Goal: Transaction & Acquisition: Purchase product/service

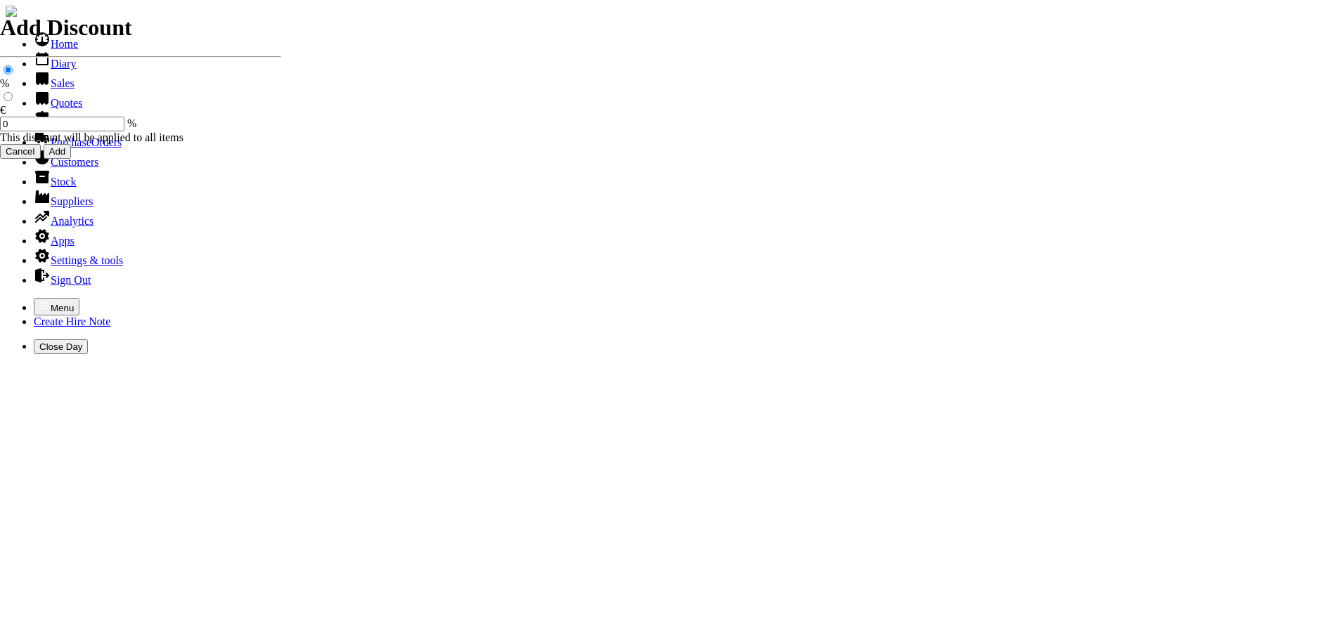
select select "HO"
click at [39, 300] on icon "button" at bounding box center [44, 305] width 11 height 11
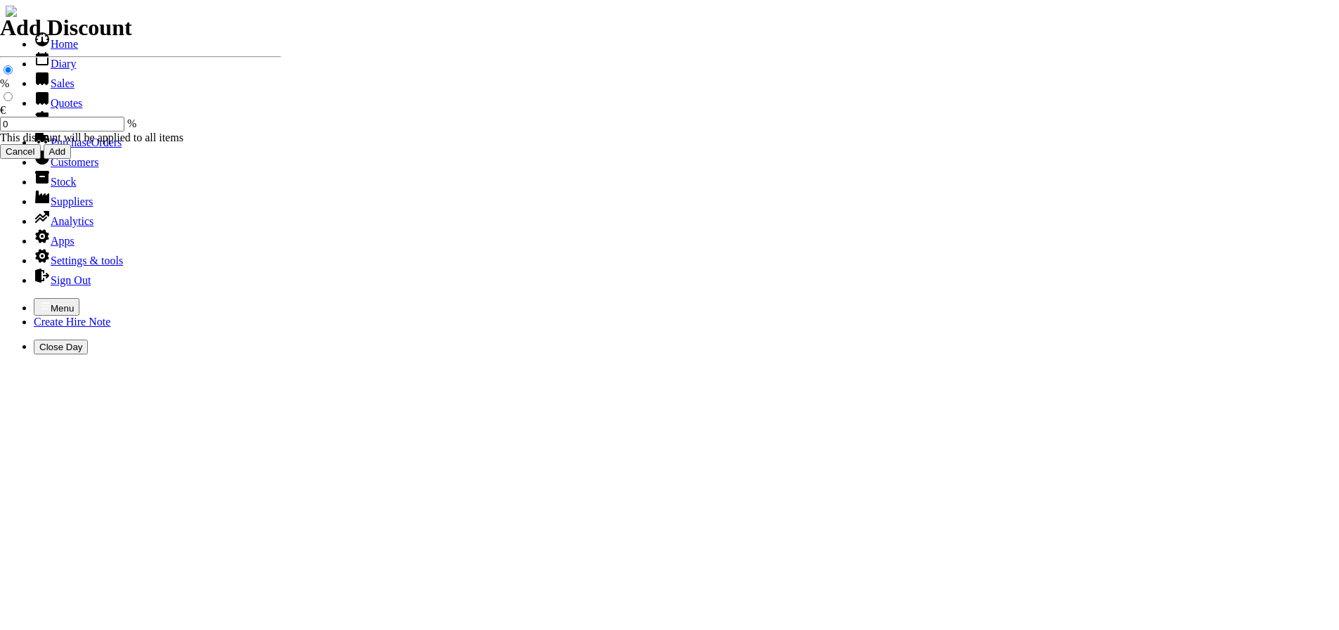
click at [43, 89] on link "Sales" at bounding box center [54, 83] width 41 height 12
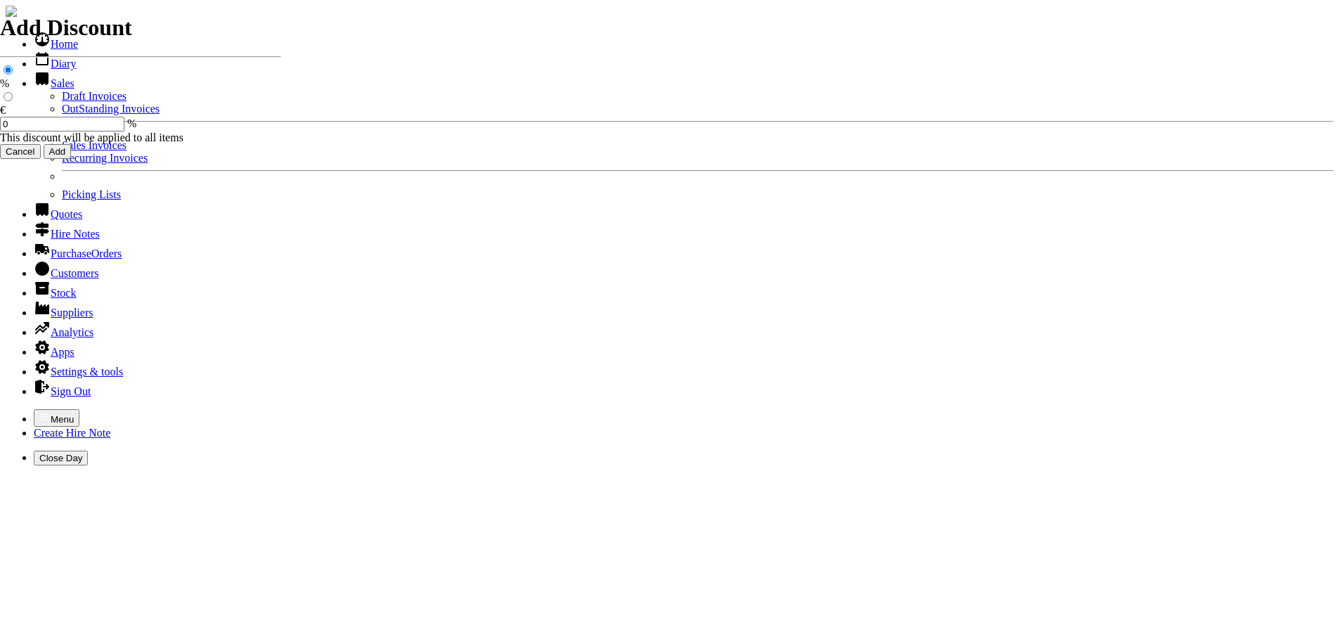
click at [62, 151] on link "Sales Invoices" at bounding box center [94, 145] width 65 height 12
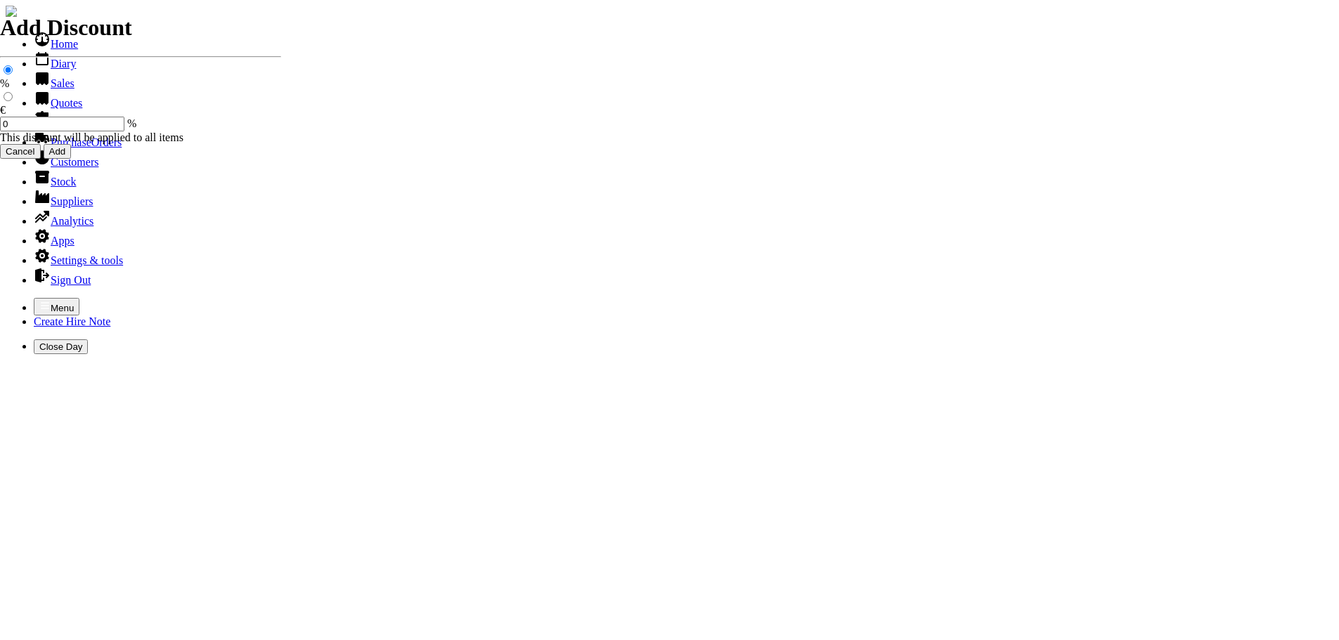
select select "HO"
type input "S"
type input "SCHOOL"
select select "HO"
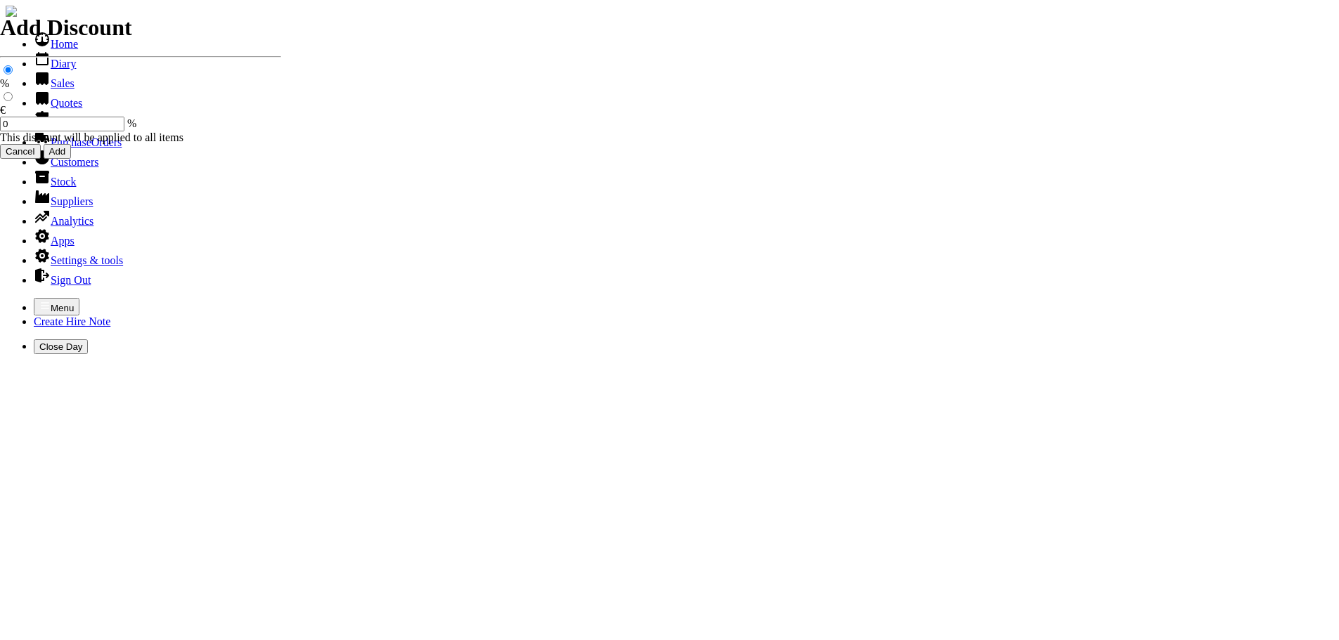
click at [39, 300] on icon "button" at bounding box center [44, 305] width 11 height 11
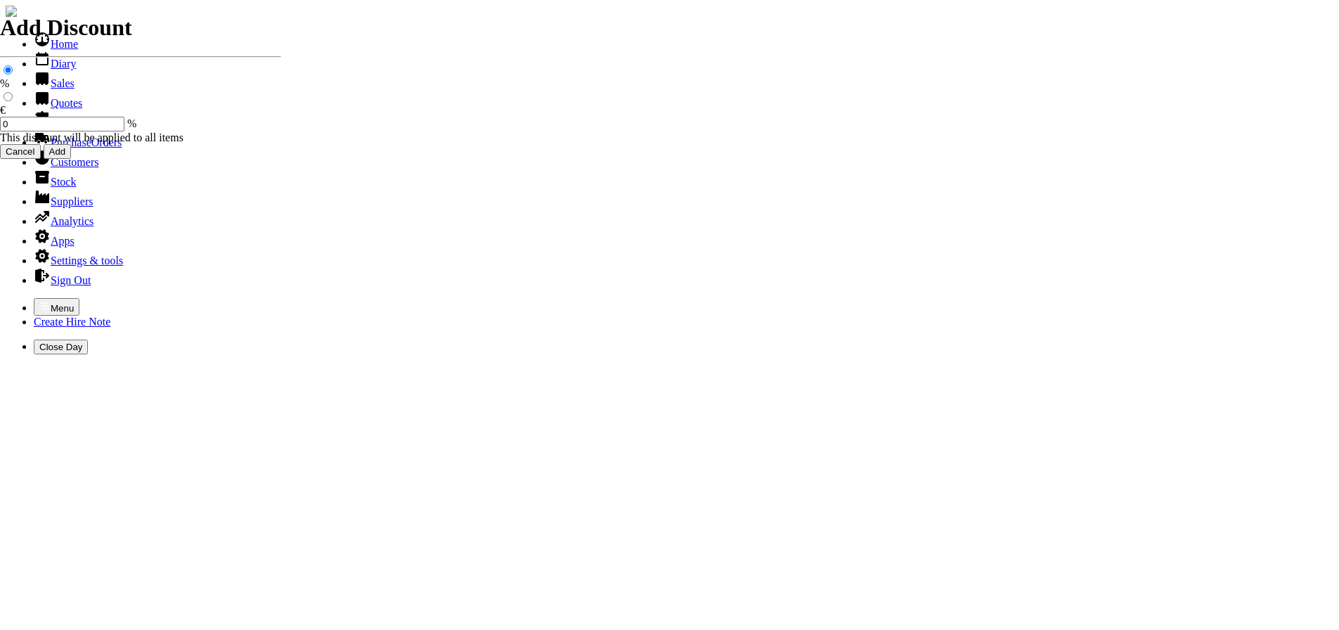
click at [59, 168] on link "Customers" at bounding box center [66, 162] width 65 height 12
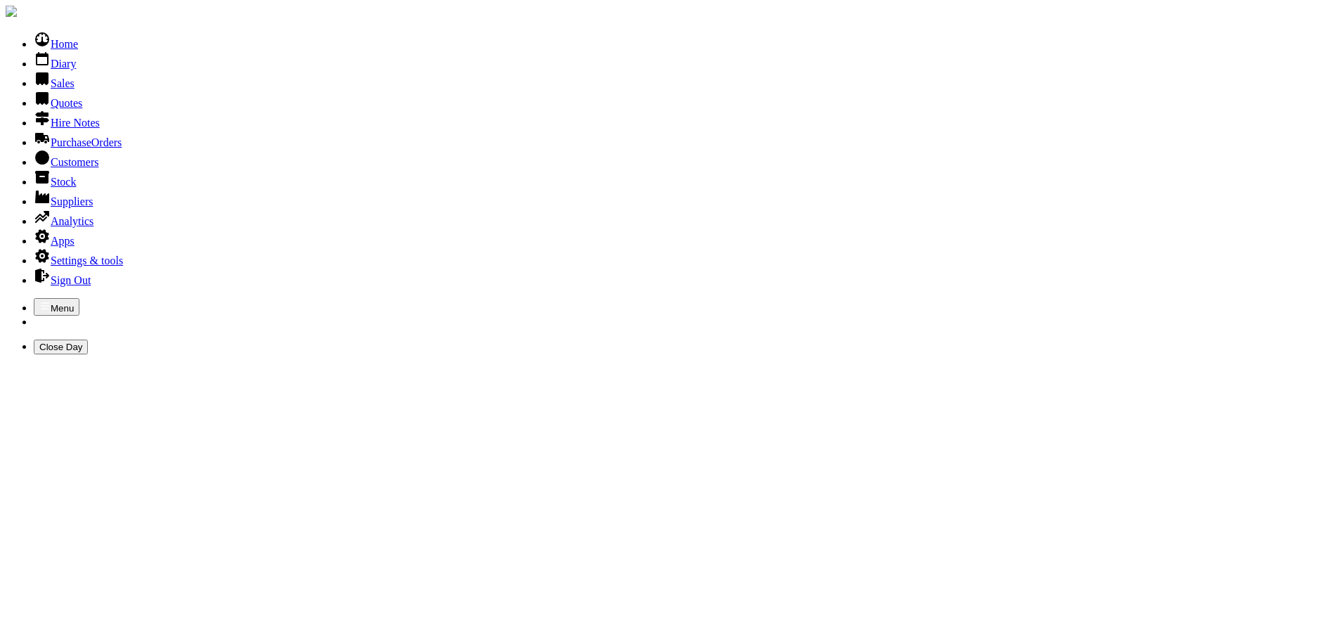
type input "ST"
type input "S"
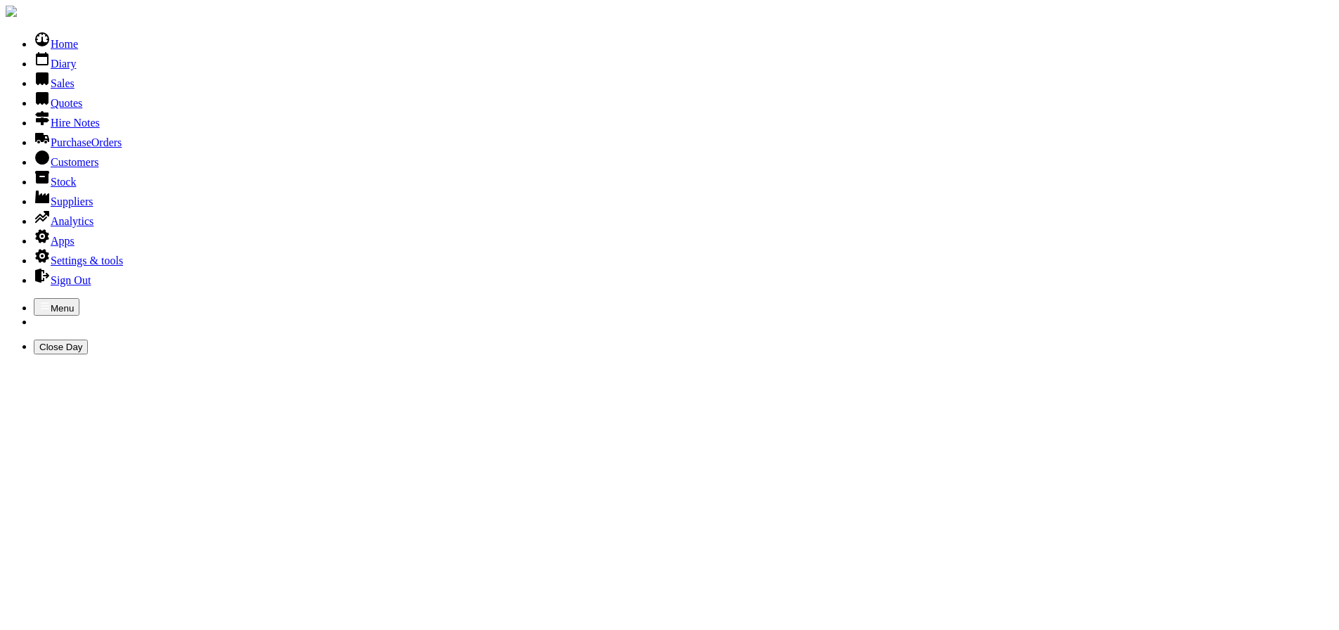
type input "ATHY COMM"
type input "S"
type input "DUNLAVIN"
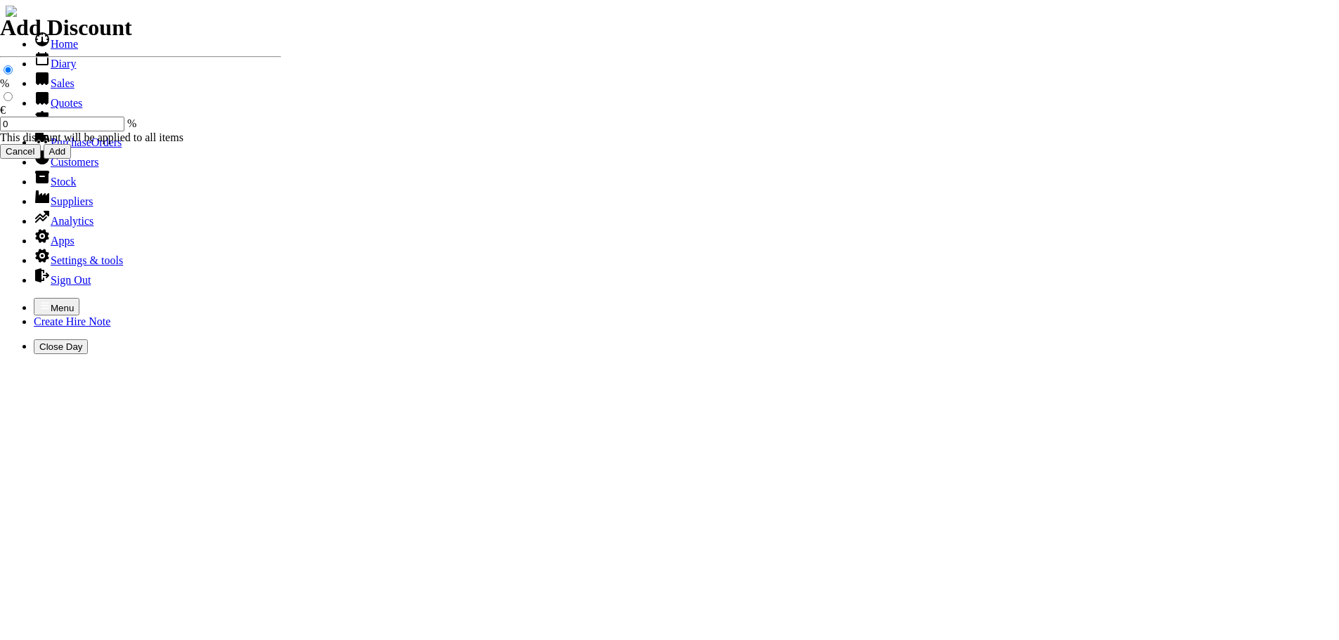
select select "HO"
click at [41, 302] on icon "button" at bounding box center [45, 305] width 8 height 6
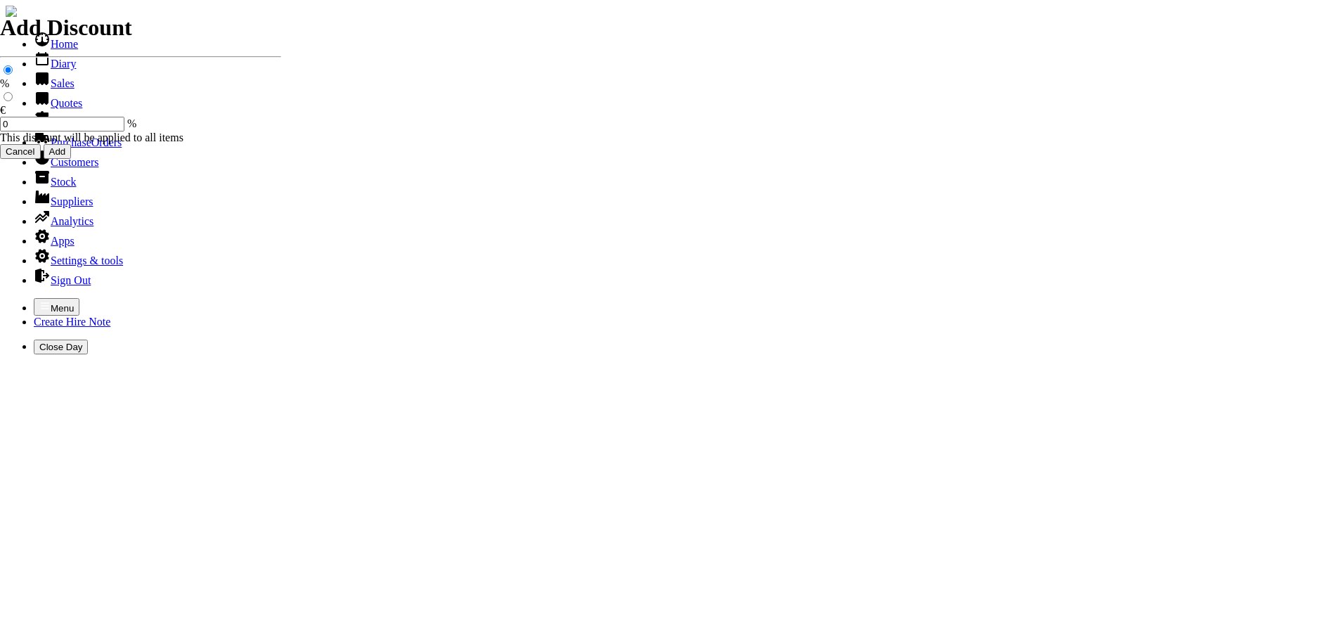
click at [39, 89] on link "Sales" at bounding box center [54, 83] width 41 height 12
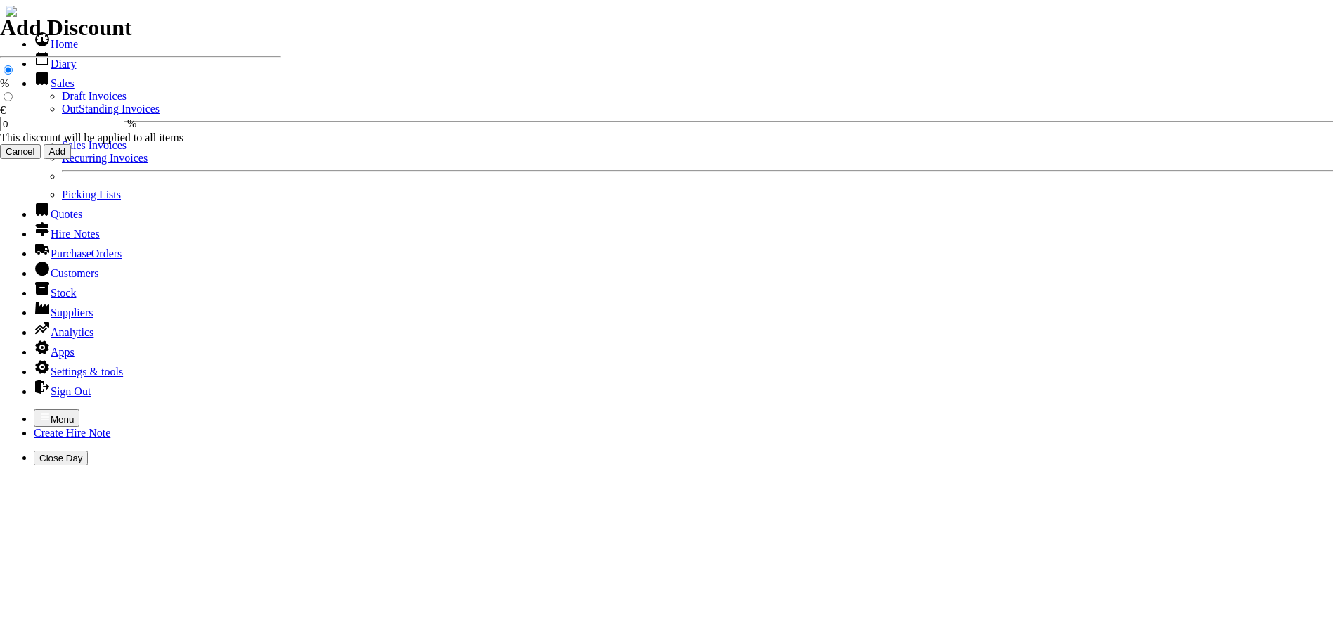
click at [62, 151] on link "Sales Invoices" at bounding box center [94, 145] width 65 height 12
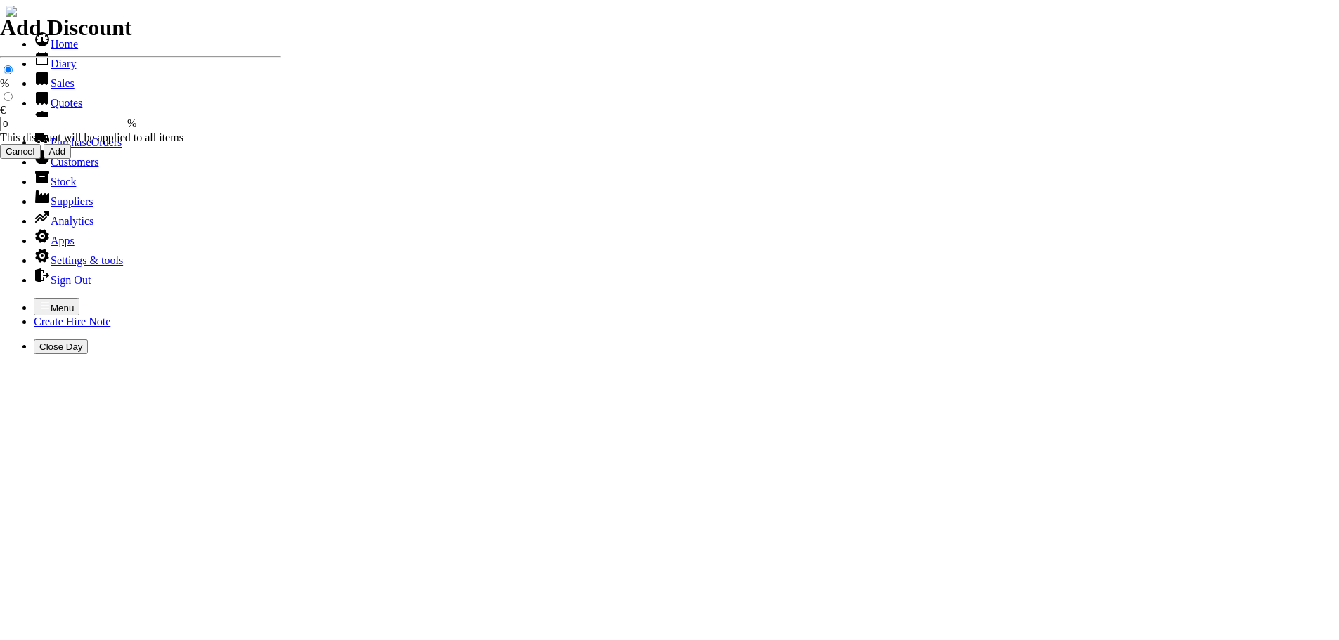
select select "HO"
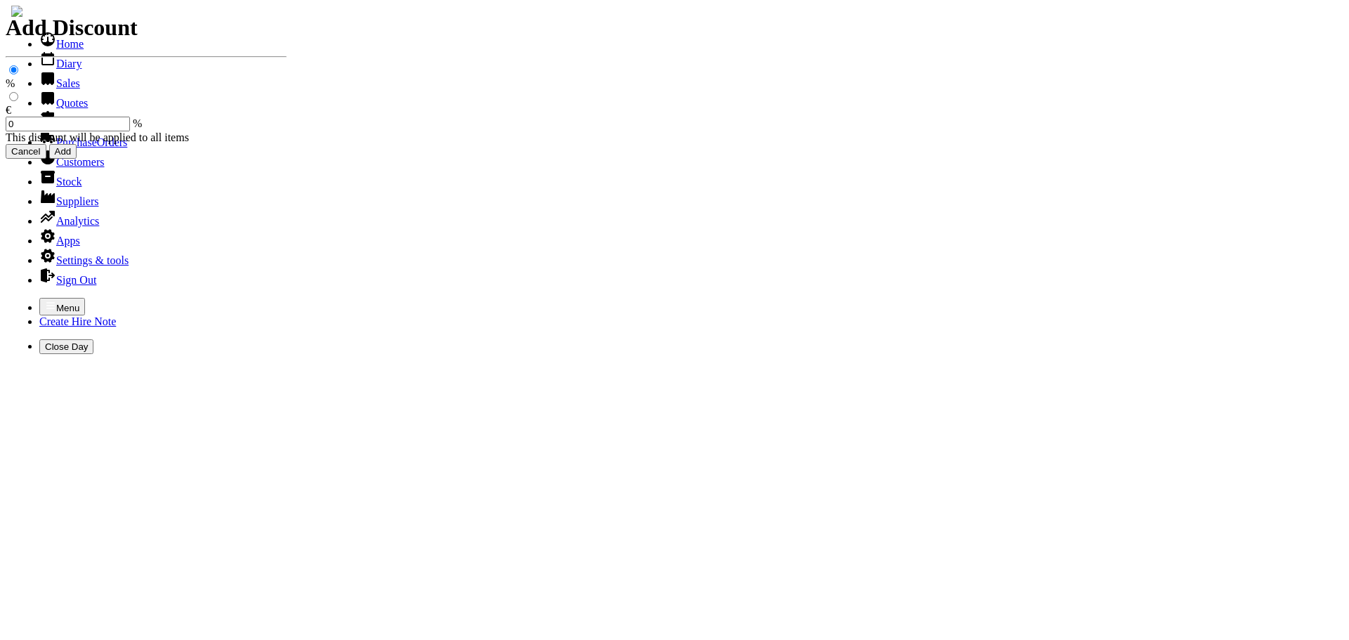
scroll to position [11, 0]
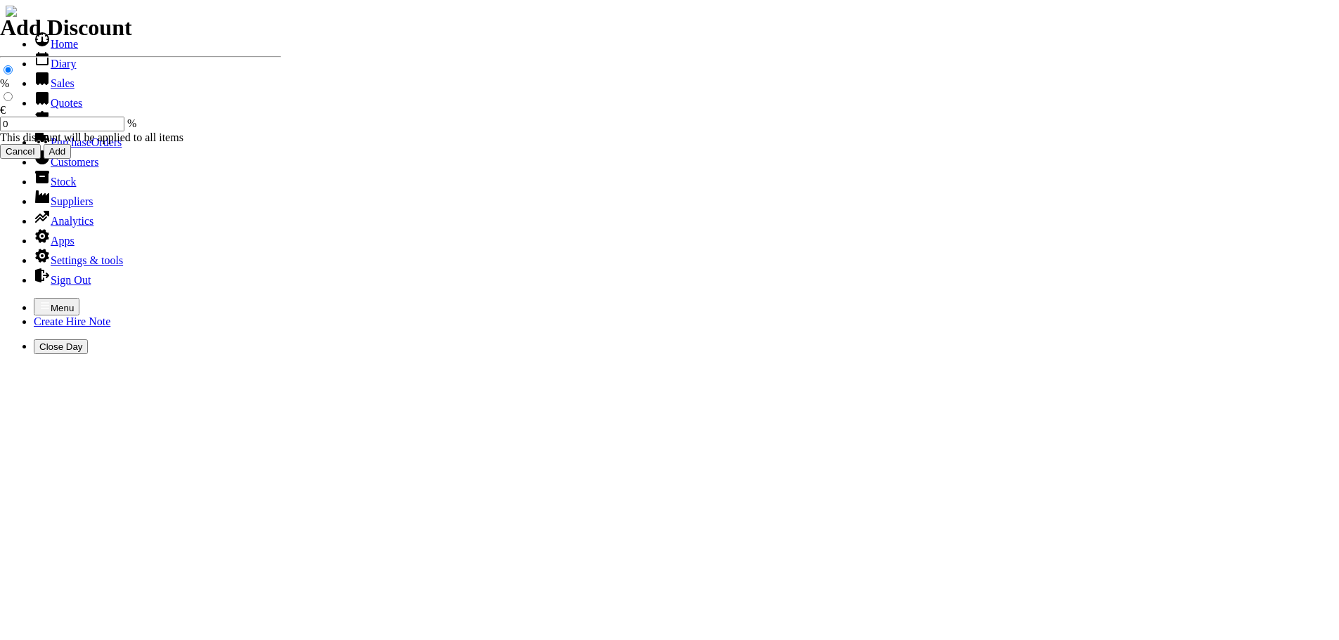
type input "ST."
type input "equipment sales"
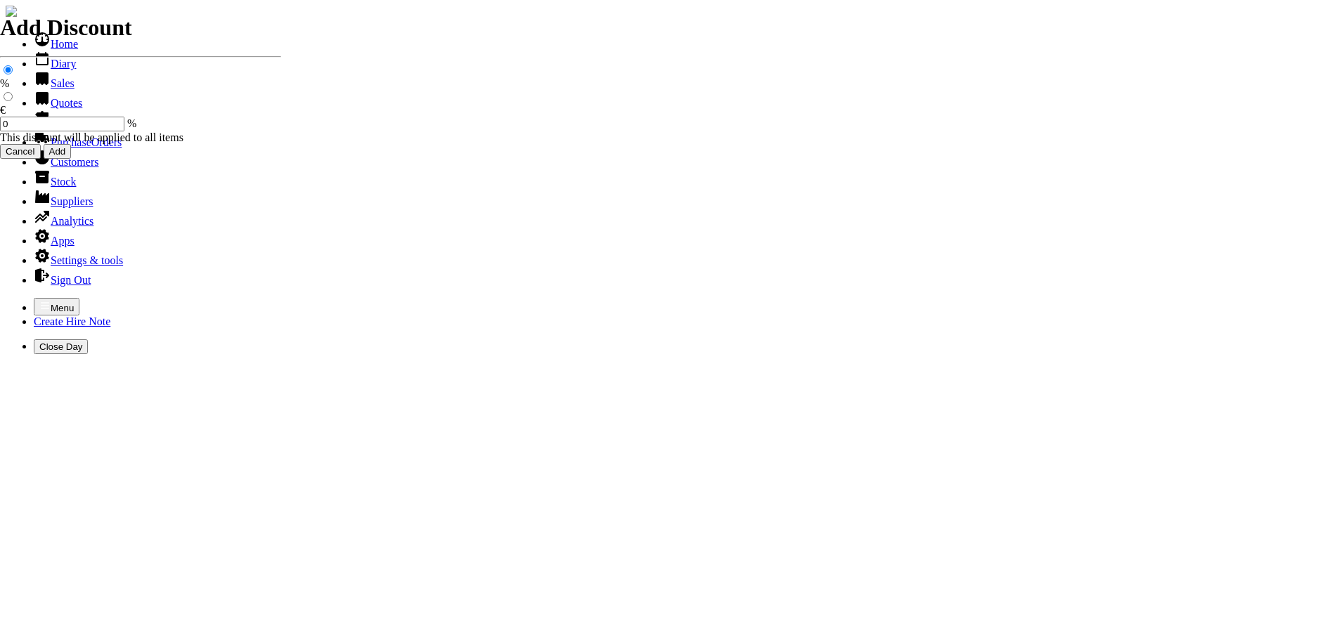
type input "e"
type input "GARDENCARE POLE HEDGETRIMMER ( 2 STROKE ) OWNERS MANAUL SUPPLIED"
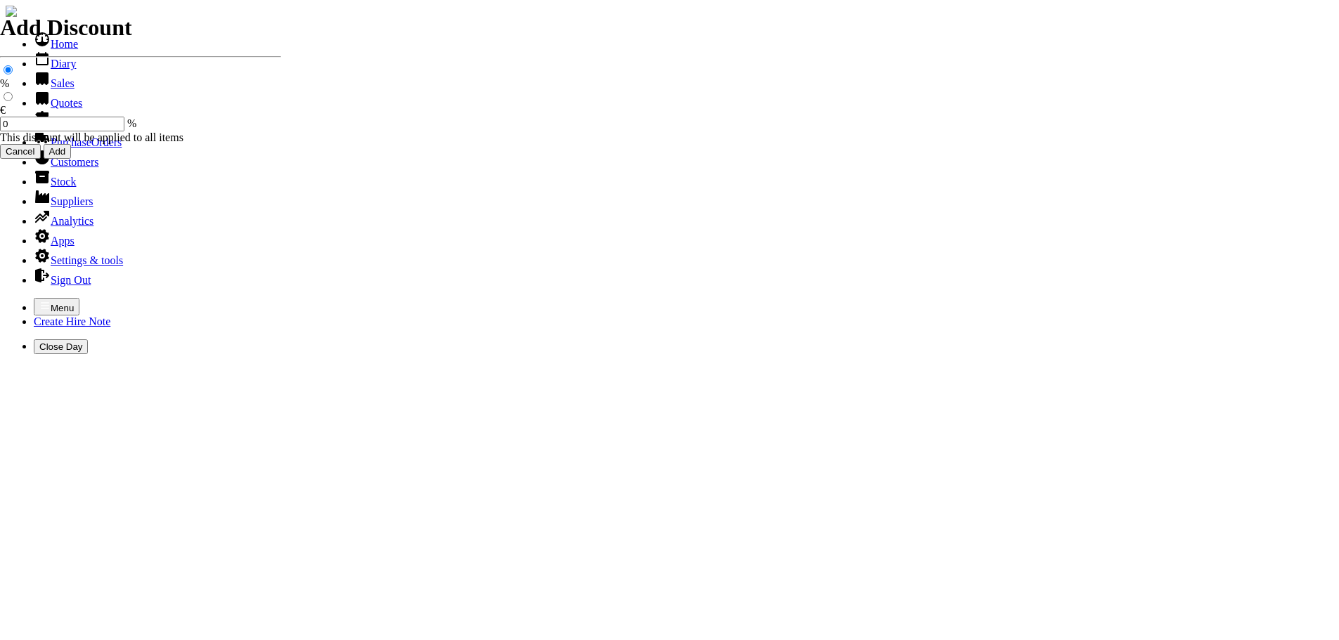
type input "6"
type input "350.00"
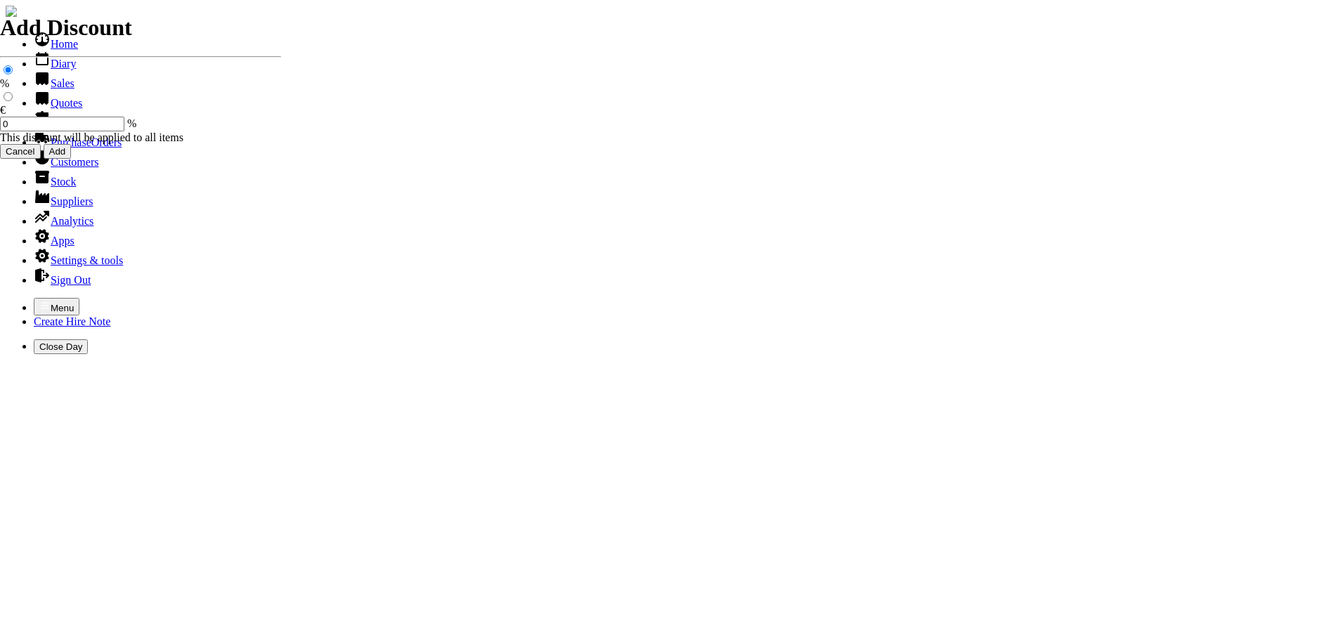
type input "spurious goods"
type input "s"
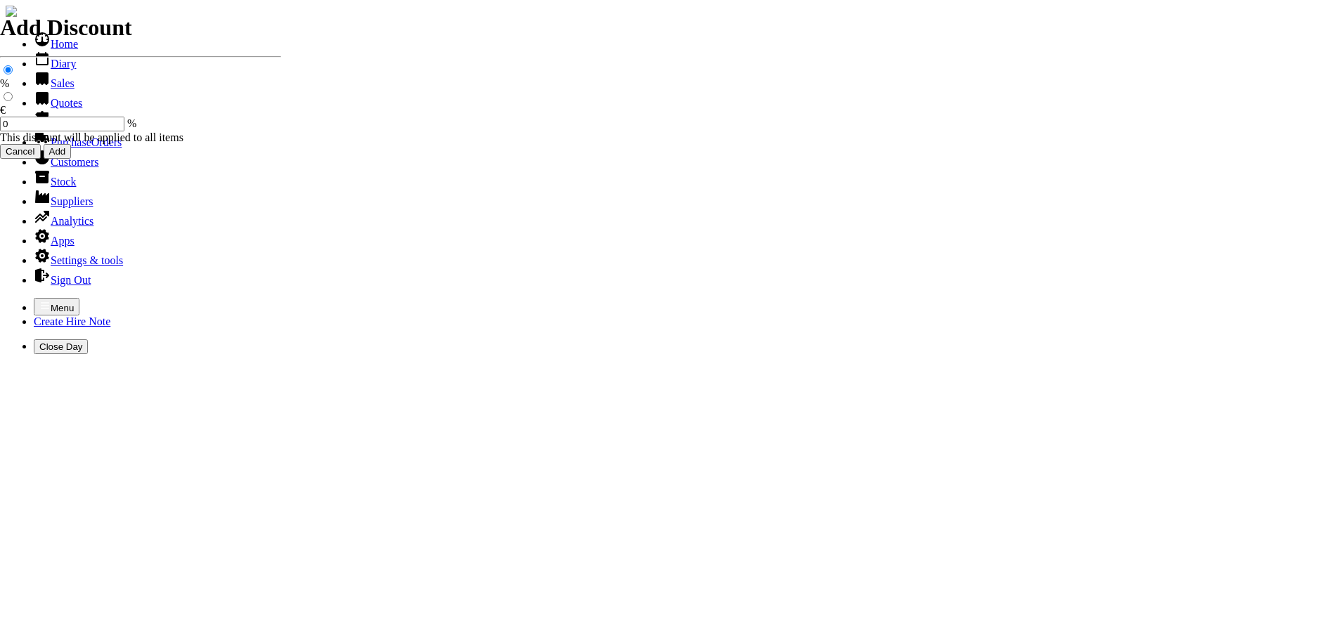
type input "OLEO MAC 2 STROKE OIL ( LITRE )"
type input "15.00"
drag, startPoint x: 621, startPoint y: 483, endPoint x: 503, endPoint y: 462, distance: 119.9
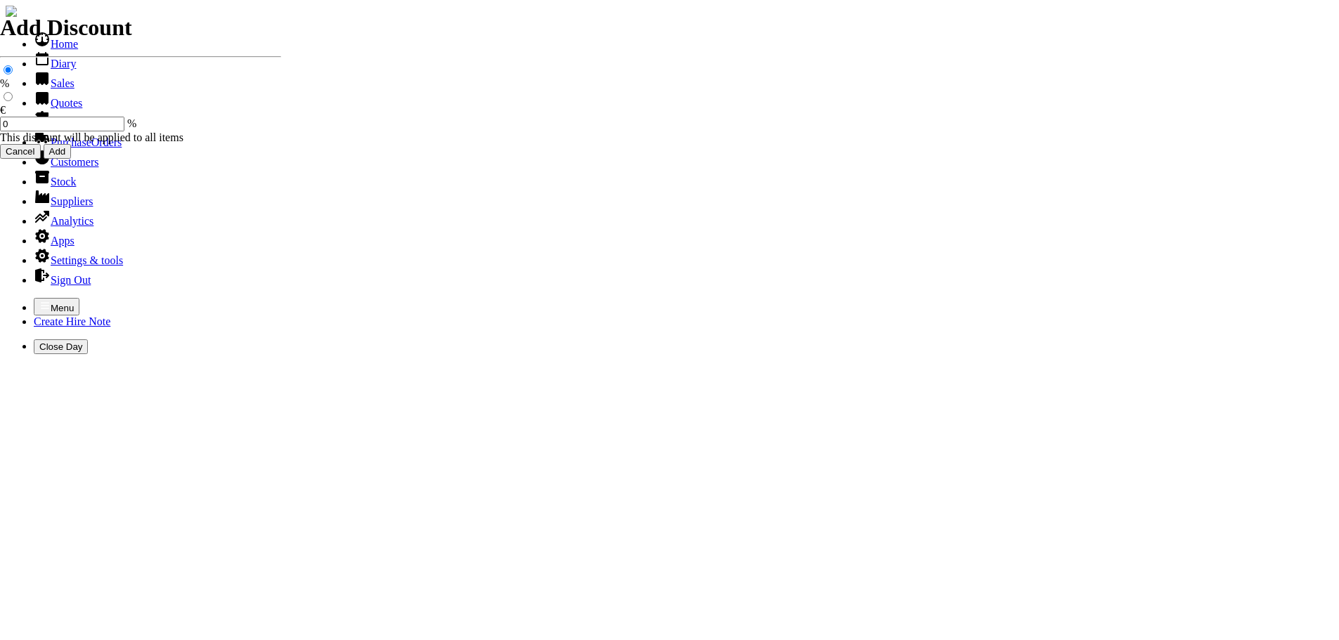
type input "spurious goods"
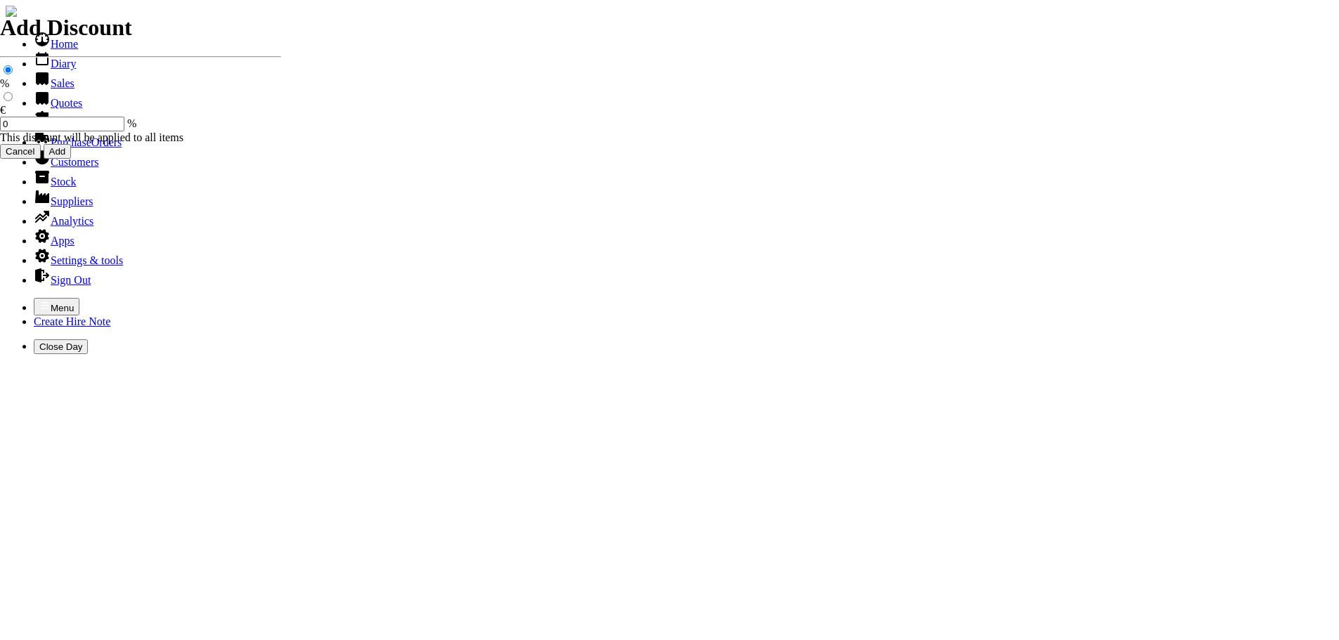
type input "s"
type input "STRIMMER CORD"
type input "24.50"
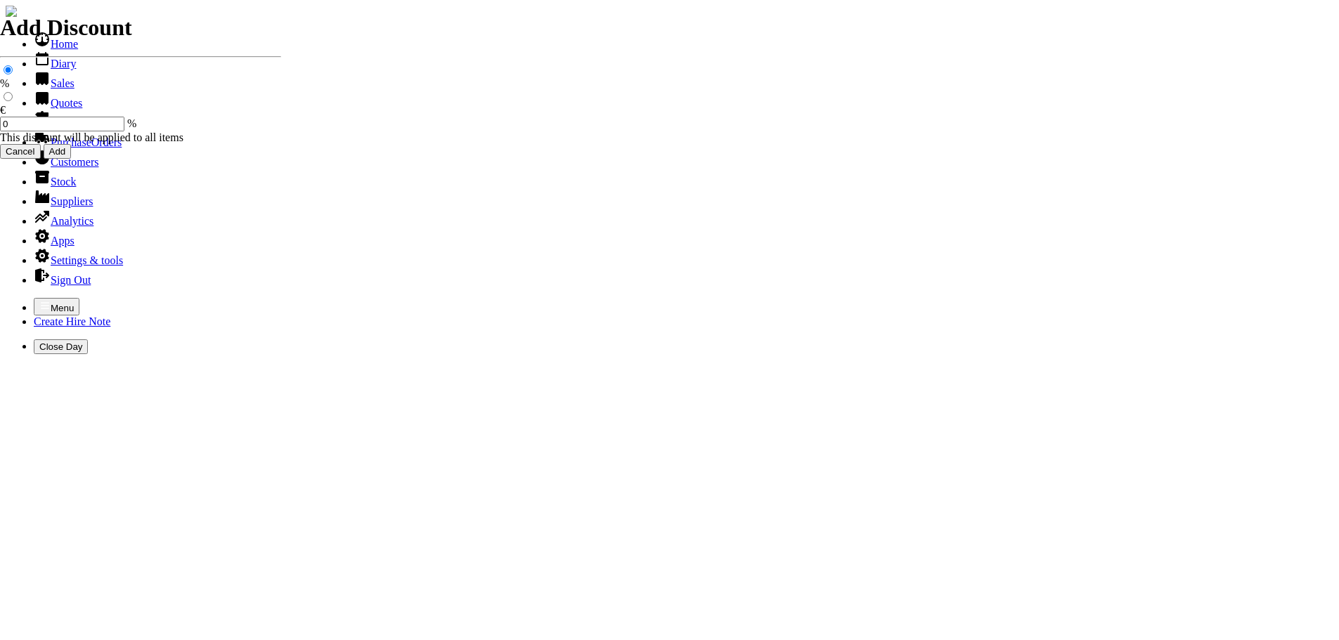
type input "STRIMMER CORD ( 4MM )"
type input "[PERSON_NAME]"
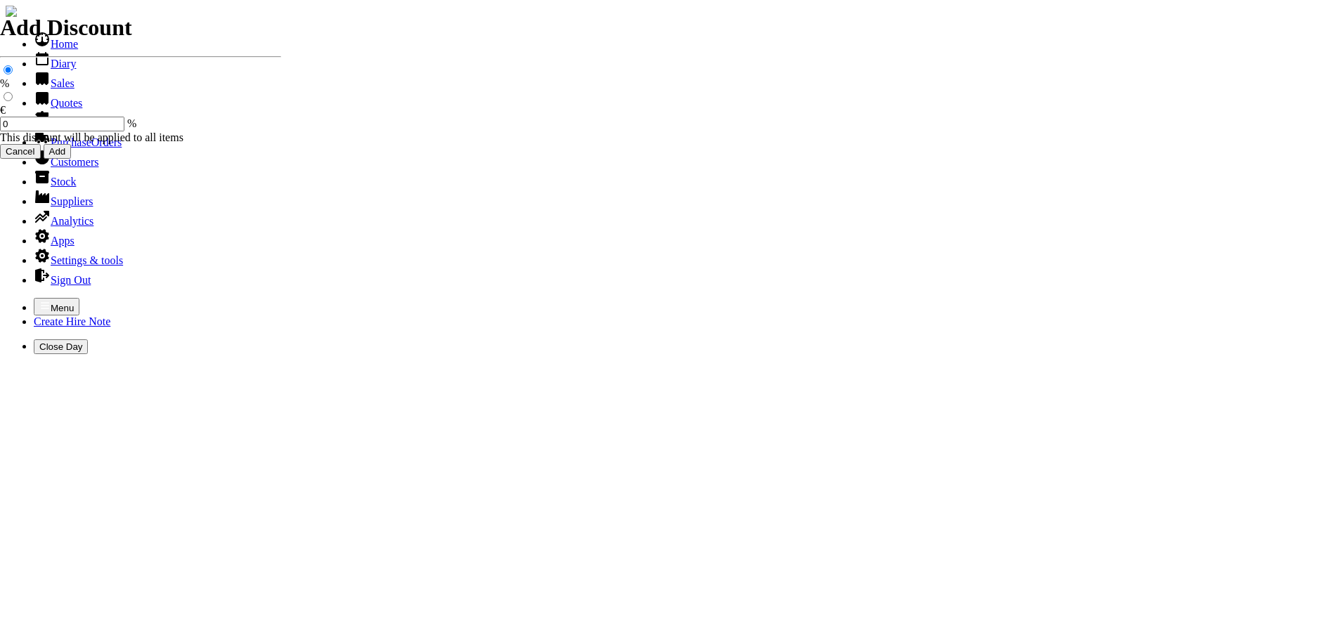
type input "101472"
type input "[EMAIL_ADDRESS][DOMAIN_NAME]"
type input "[PERSON_NAME]"
